Goal: Ask a question

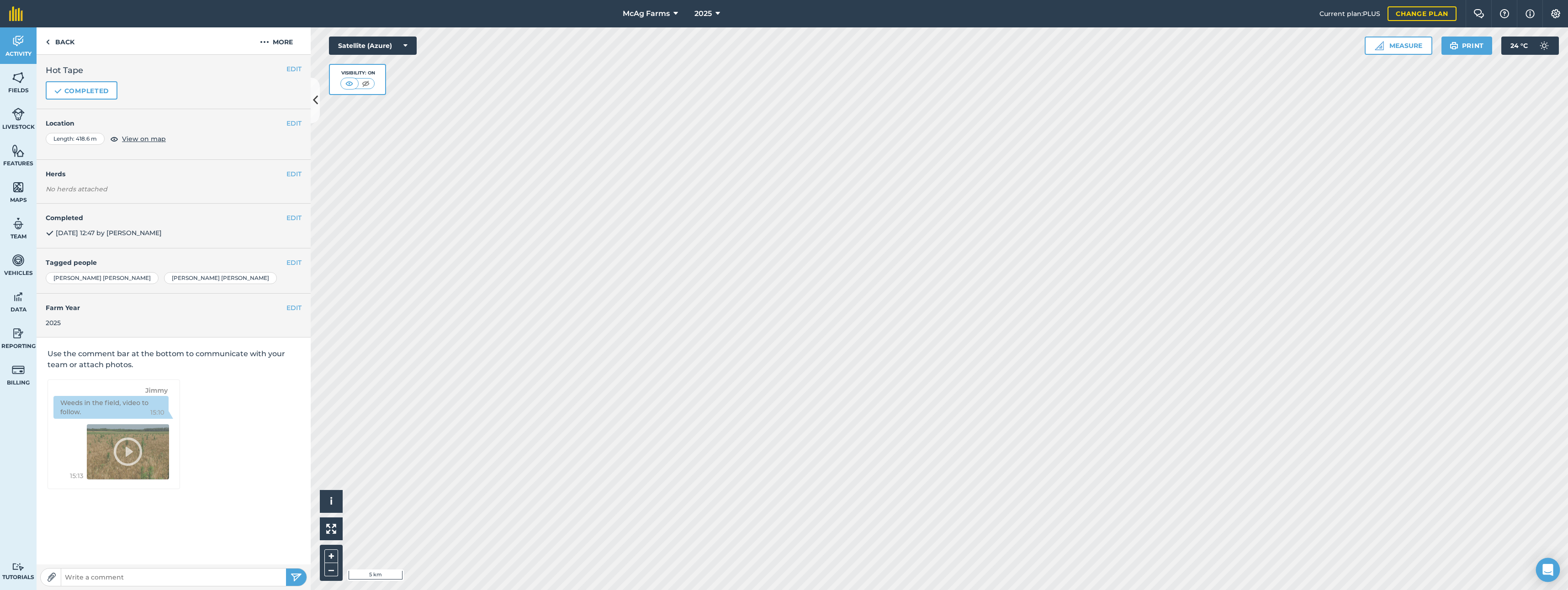
click at [1547, 569] on icon "Open Intercom Messenger" at bounding box center [1548, 570] width 11 height 12
click at [1547, 569] on div "Open Intercom Messenger" at bounding box center [1548, 570] width 24 height 24
click at [1546, 569] on icon "Open Intercom Messenger" at bounding box center [1548, 570] width 15 height 15
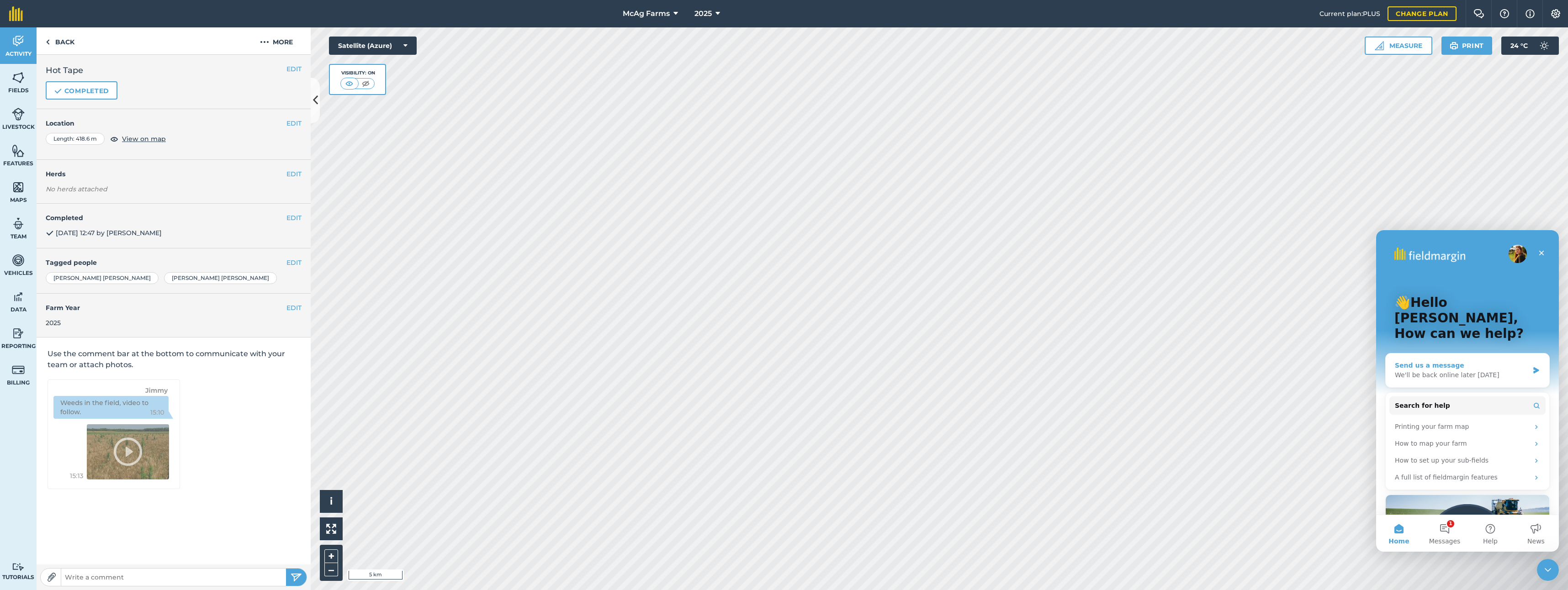
click at [1400, 370] on div "We'll be back online later [DATE]" at bounding box center [1462, 375] width 134 height 9
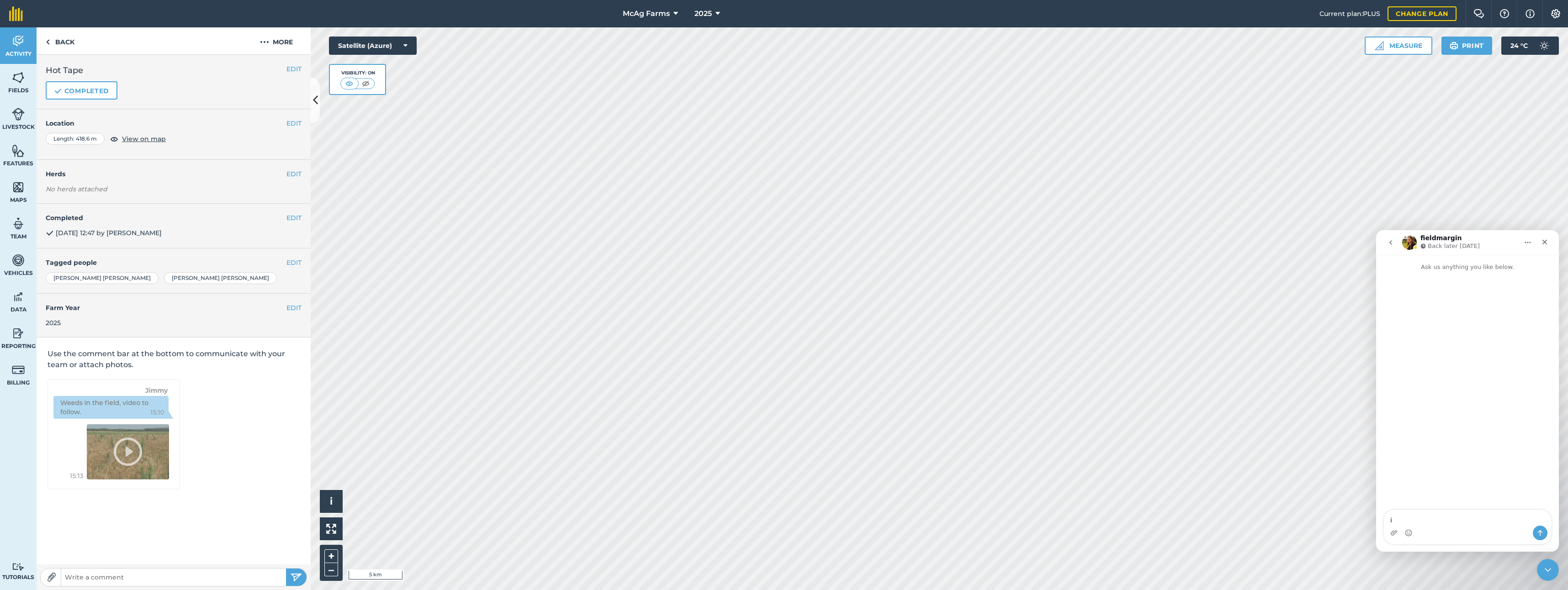
type textarea "i"
type textarea "I have invited a new user to My Farm and his link doesn't seem to be connecting…"
click at [1395, 380] on div "Intercom messenger" at bounding box center [1468, 386] width 183 height 230
click at [1501, 522] on textarea "I have invited a new user to My Farm and his link doesn't seem to be connecting…" at bounding box center [1467, 513] width 168 height 25
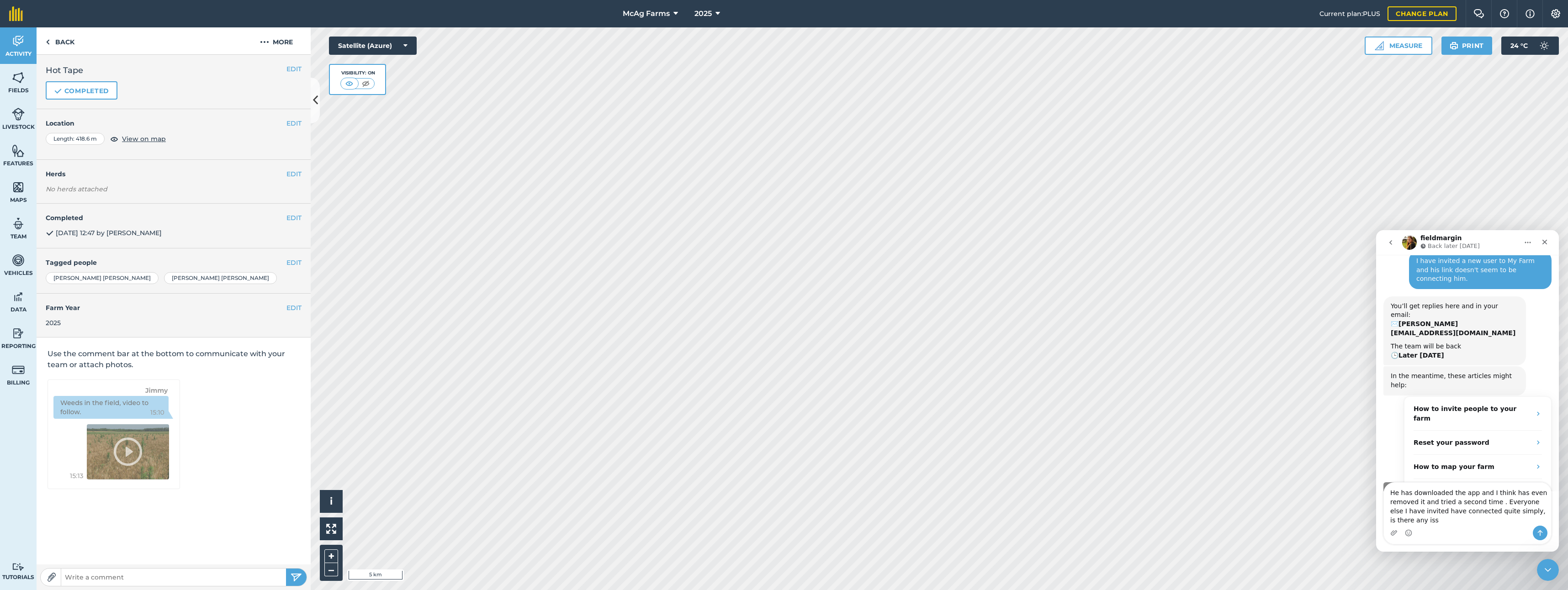
scroll to position [41, 0]
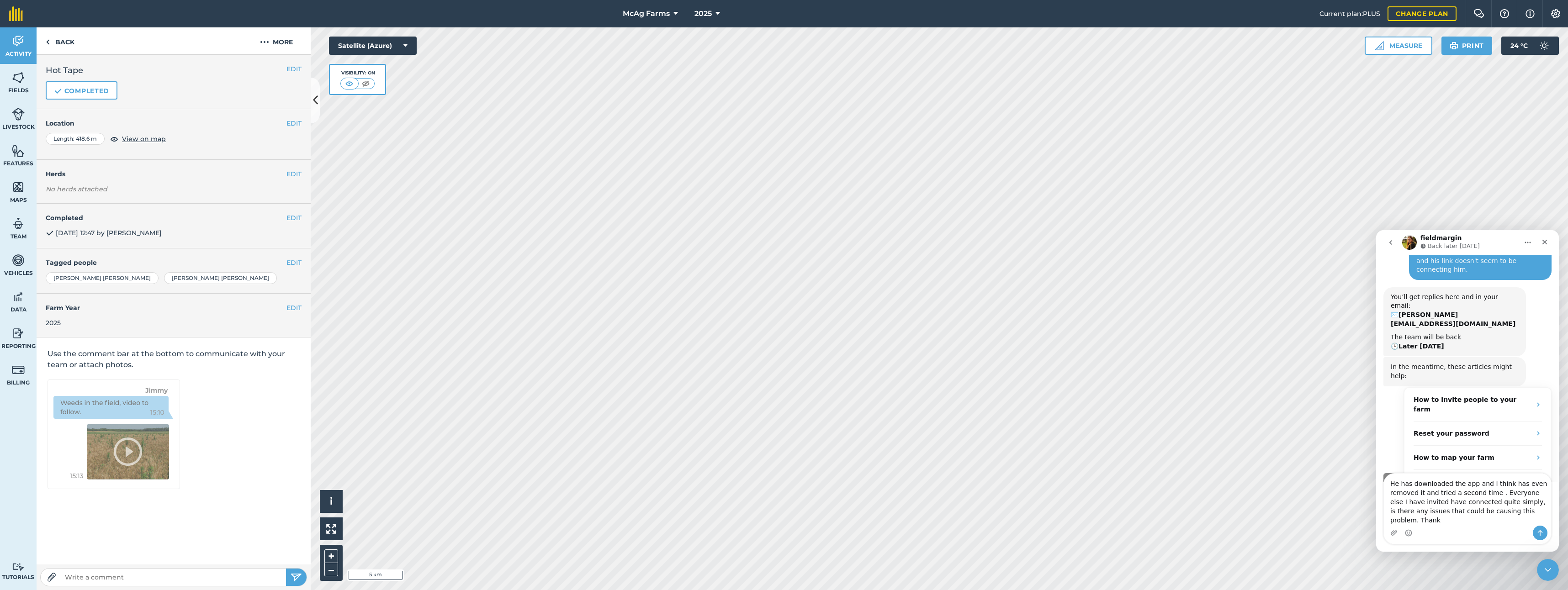
type textarea "He has downloaded the app and I think has even removed it and tried a second ti…"
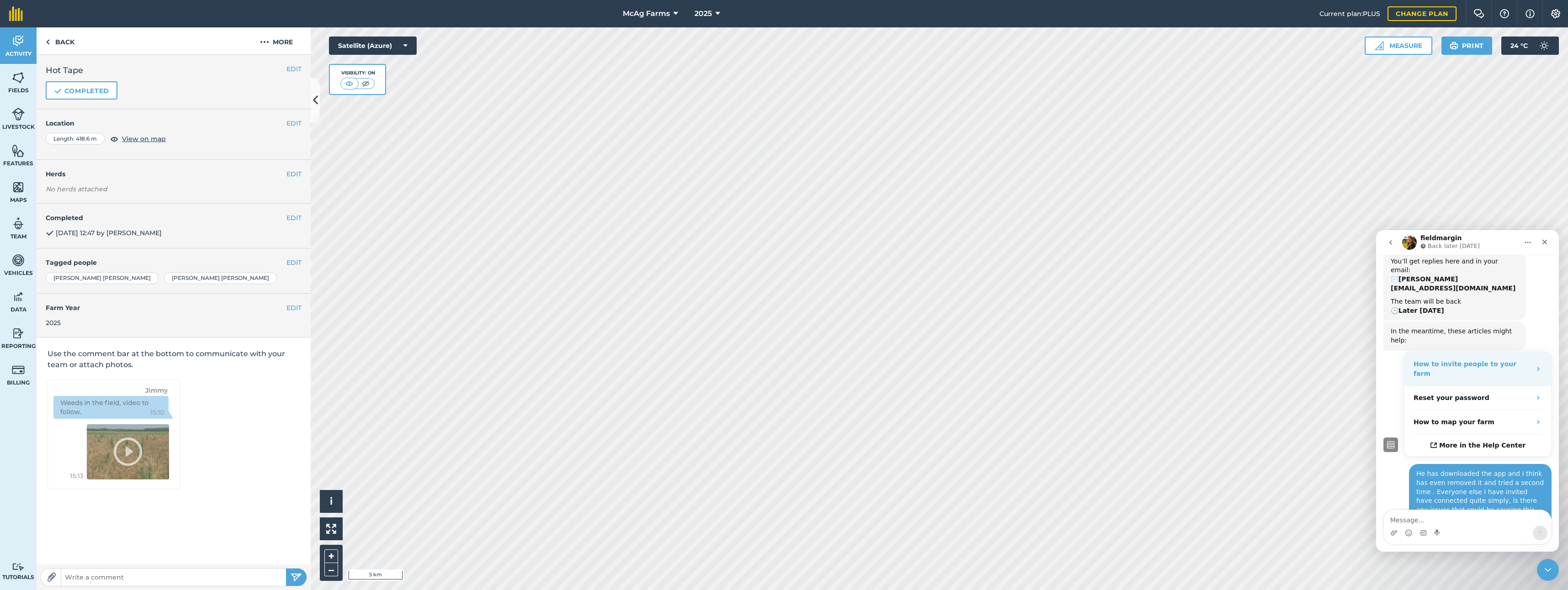
click at [1426, 360] on strong "How to invite people to your farm" at bounding box center [1465, 368] width 103 height 17
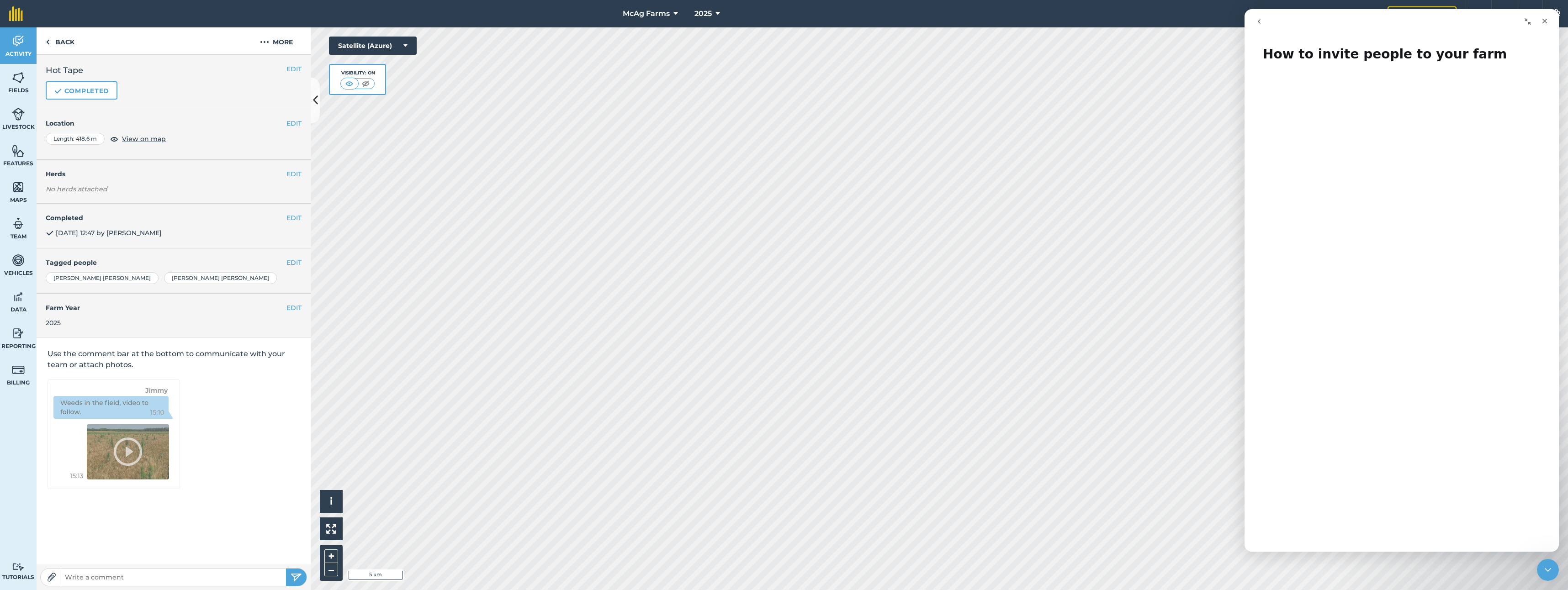
scroll to position [0, 0]
